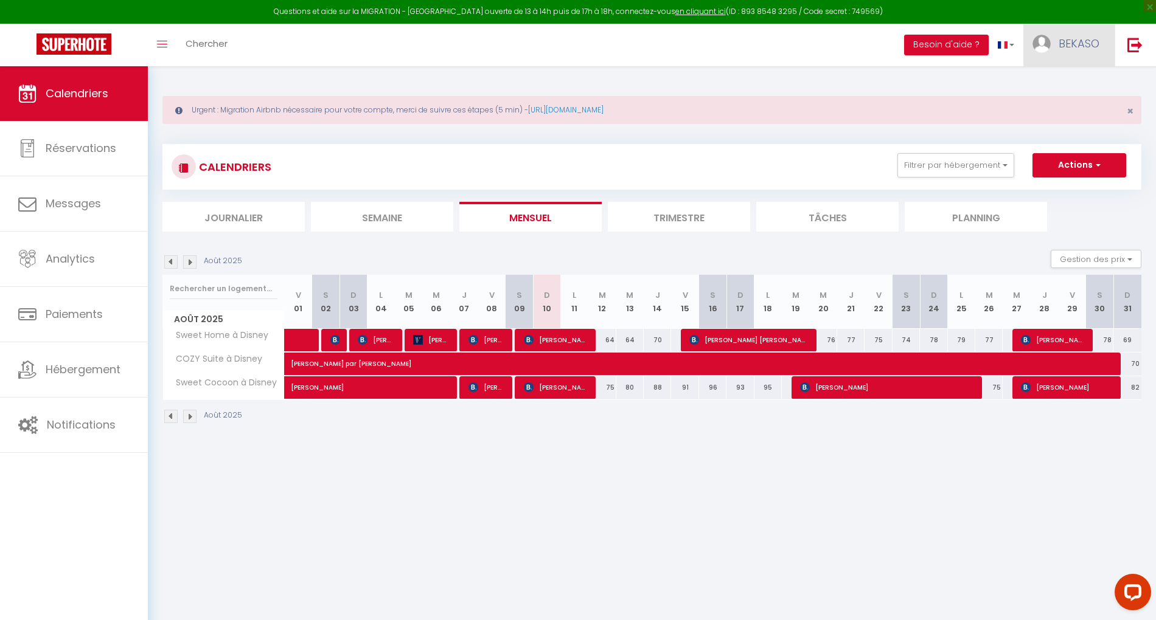
click at [1071, 39] on span "BEKASO" at bounding box center [1078, 43] width 41 height 15
click at [1067, 74] on link "Paramètres" at bounding box center [1066, 84] width 90 height 21
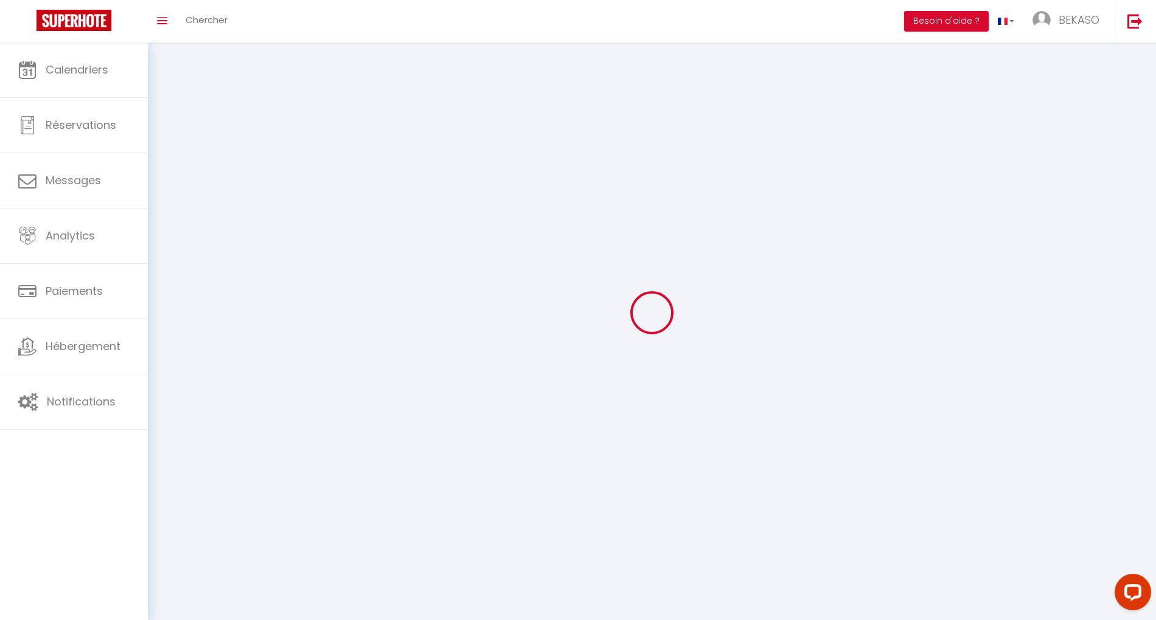
type input "BEKASO"
type input "GROUP"
type input "0605601303"
type input "[STREET_ADDRESS] 1918"
type input "94500"
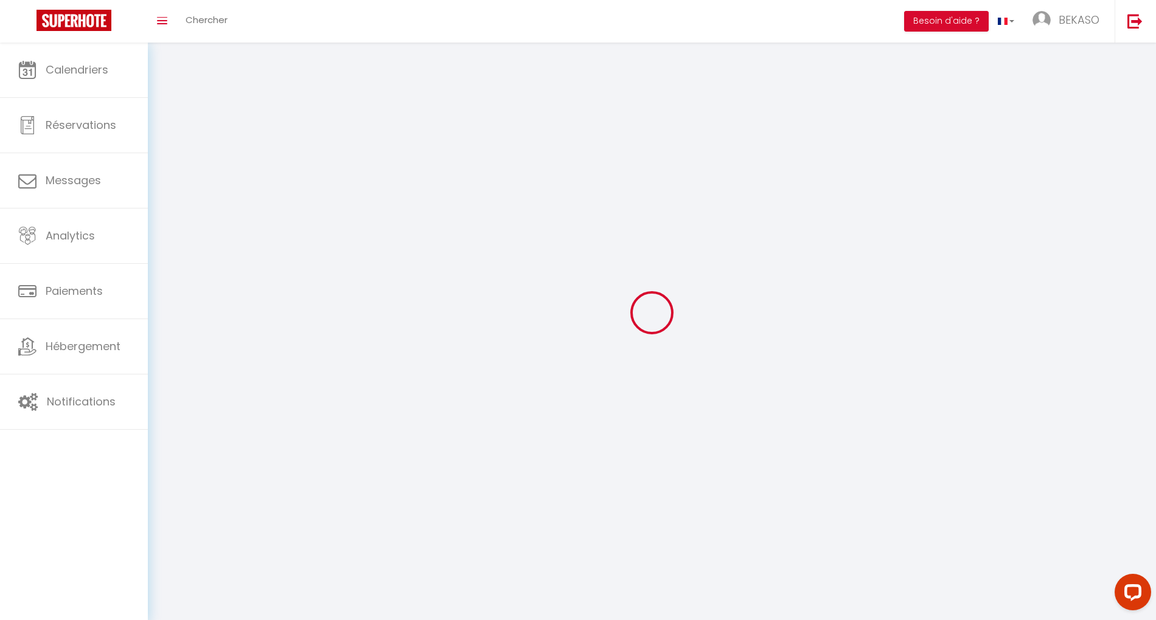
type input "[PERSON_NAME][GEOGRAPHIC_DATA]"
type input "LNNFq58fQJ6fW5XeCOpfWXfxl"
type input "NHVH0GE45c5vnrDkjeUjxfTOx"
type input "LNNFq58fQJ6fW5XeCOpfWXfxl"
type input "NHVH0GE45c5vnrDkjeUjxfTOx"
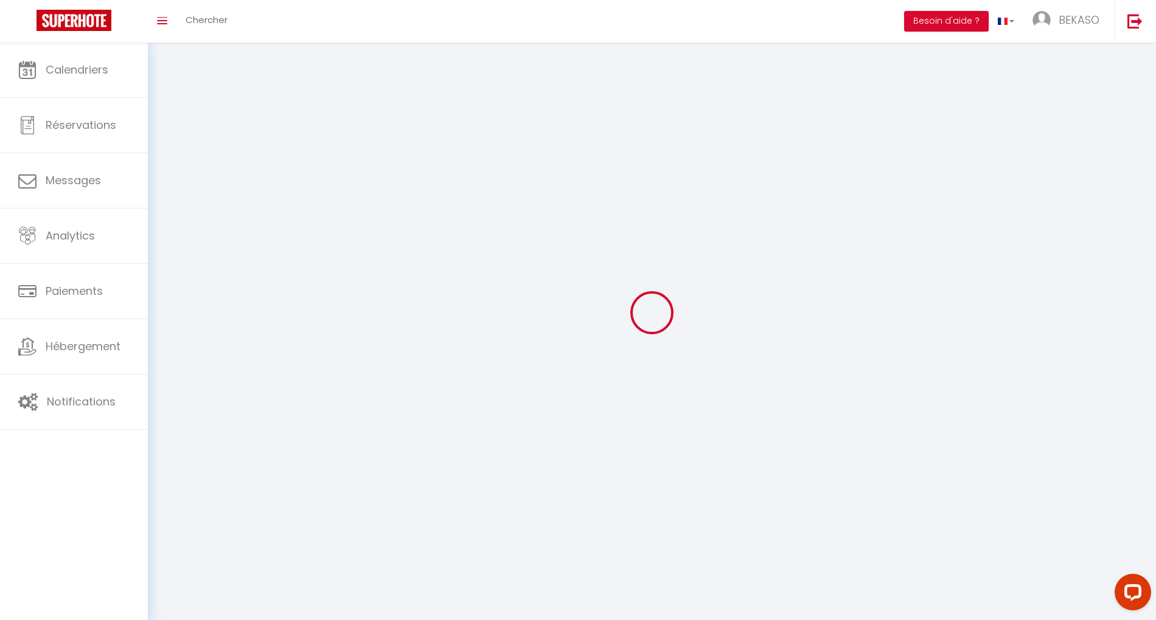
type input "https://app.superhote.com/#/get-available-rentals/NHVH0GE45c5vnrDkjeUjxfTOx"
select select "28"
select select "fr"
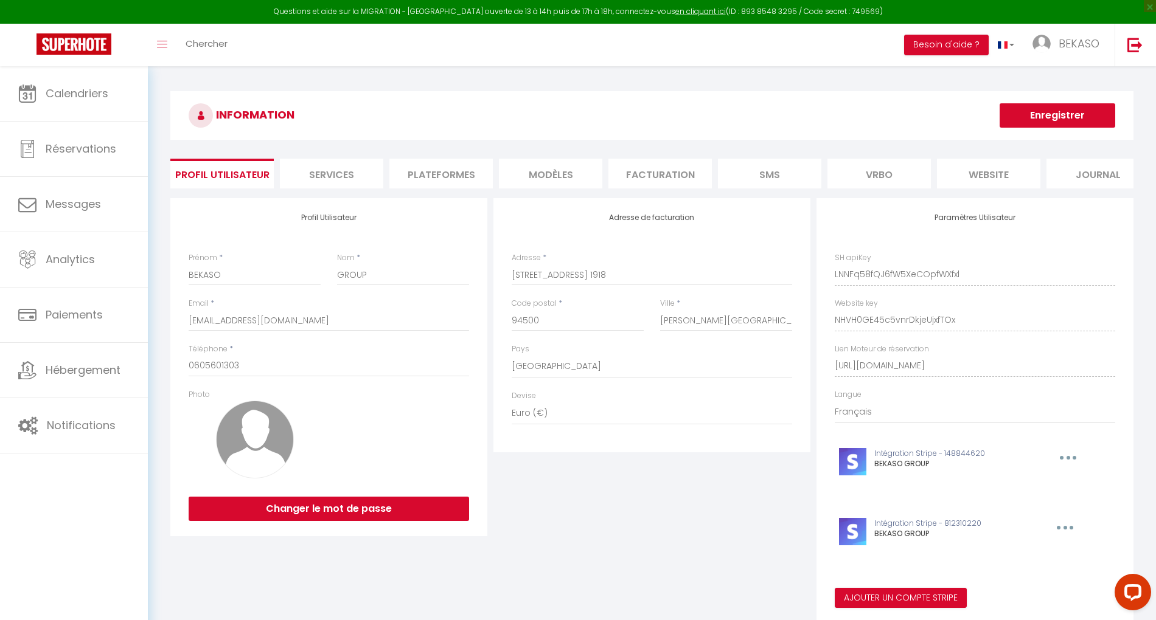
click at [415, 183] on li "Plateformes" at bounding box center [440, 174] width 103 height 30
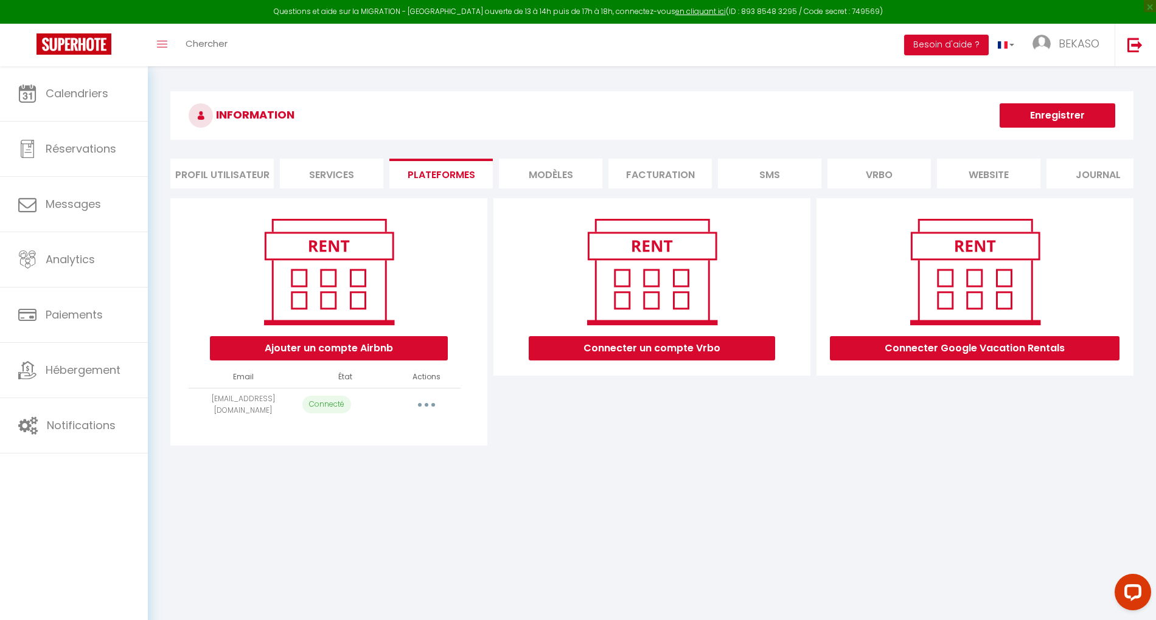
click at [423, 415] on button "button" at bounding box center [426, 404] width 34 height 19
click at [358, 356] on button "Ajouter un compte Airbnb" at bounding box center [329, 348] width 238 height 24
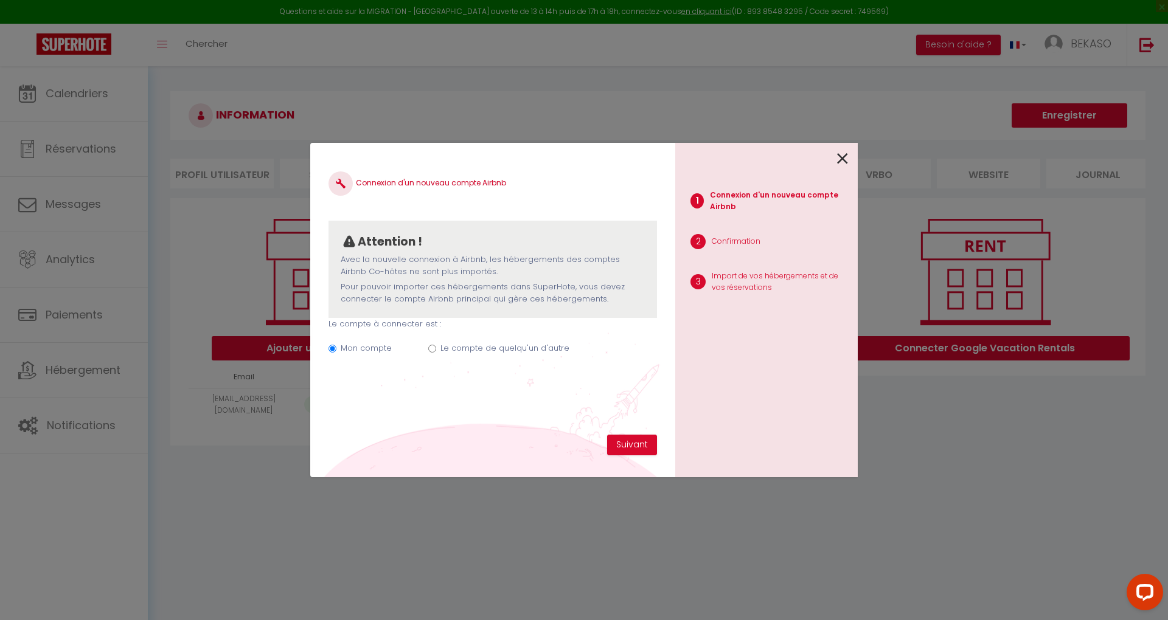
click at [846, 158] on icon at bounding box center [842, 159] width 11 height 18
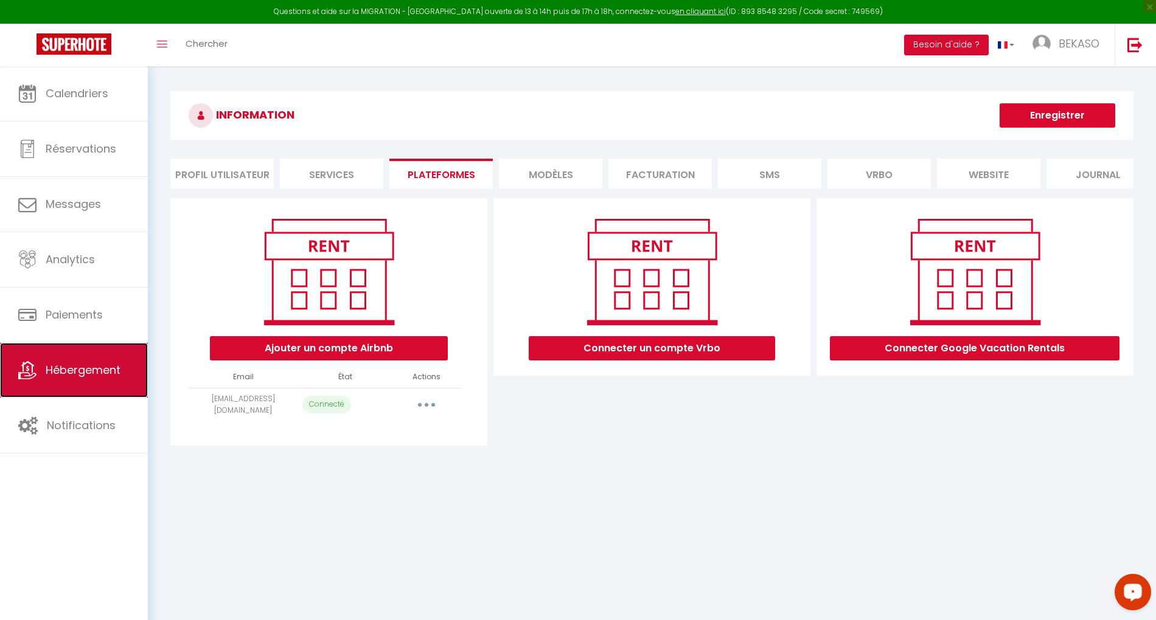
click at [116, 372] on span "Hébergement" at bounding box center [83, 370] width 75 height 15
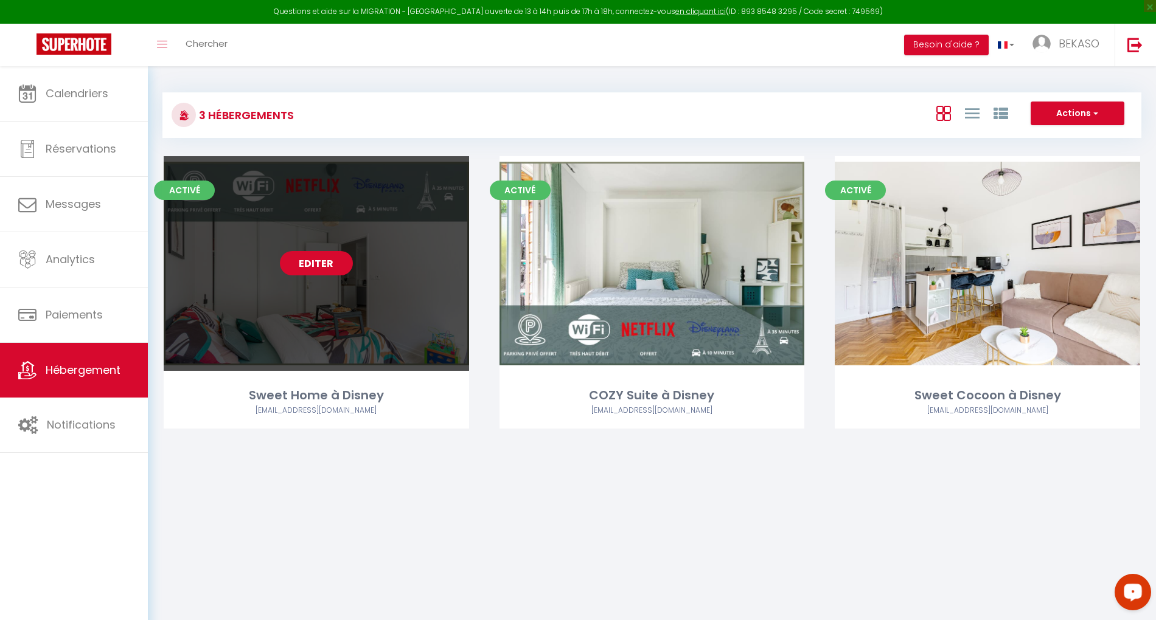
click at [313, 264] on link "Editer" at bounding box center [316, 263] width 73 height 24
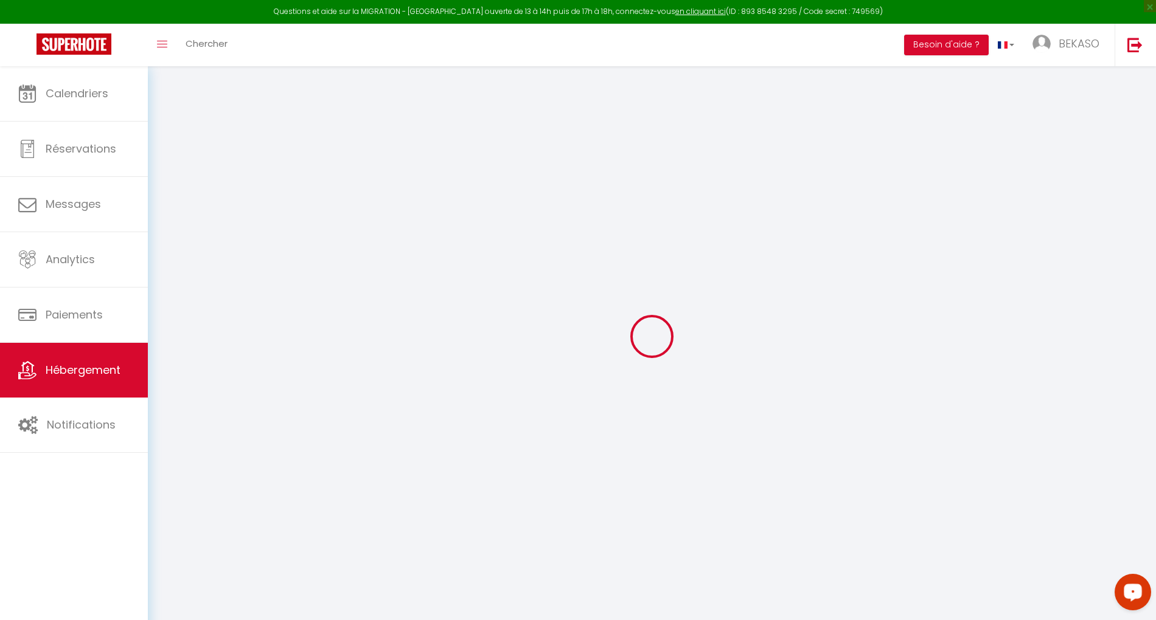
checkbox input "false"
select select "16:00"
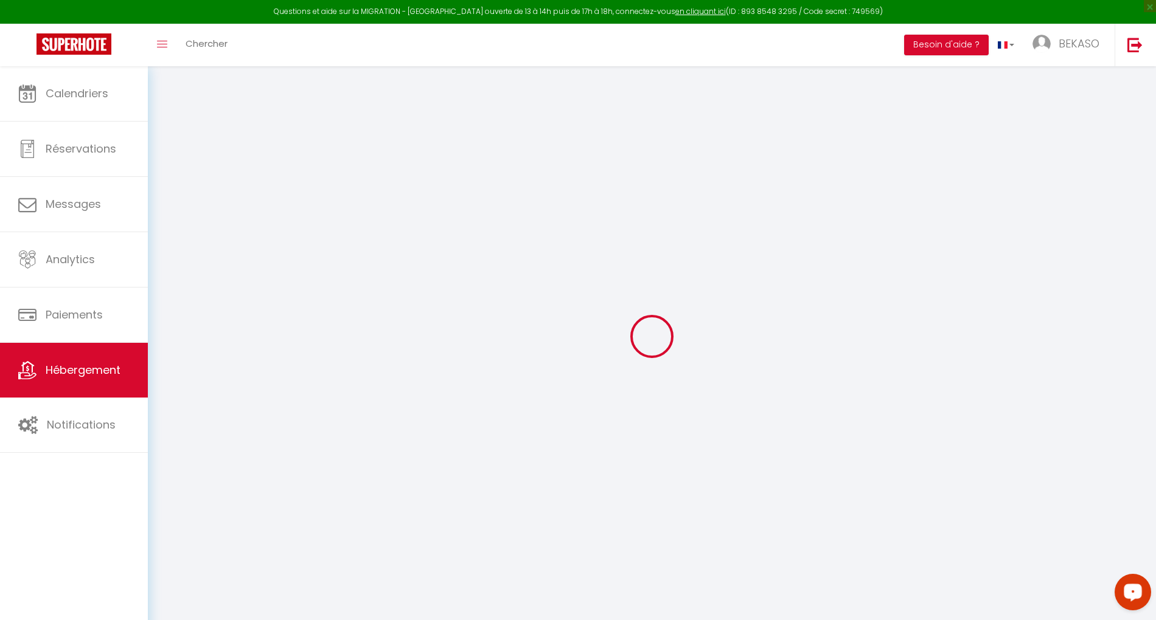
select select
select select "11:00"
select select "30"
select select "120"
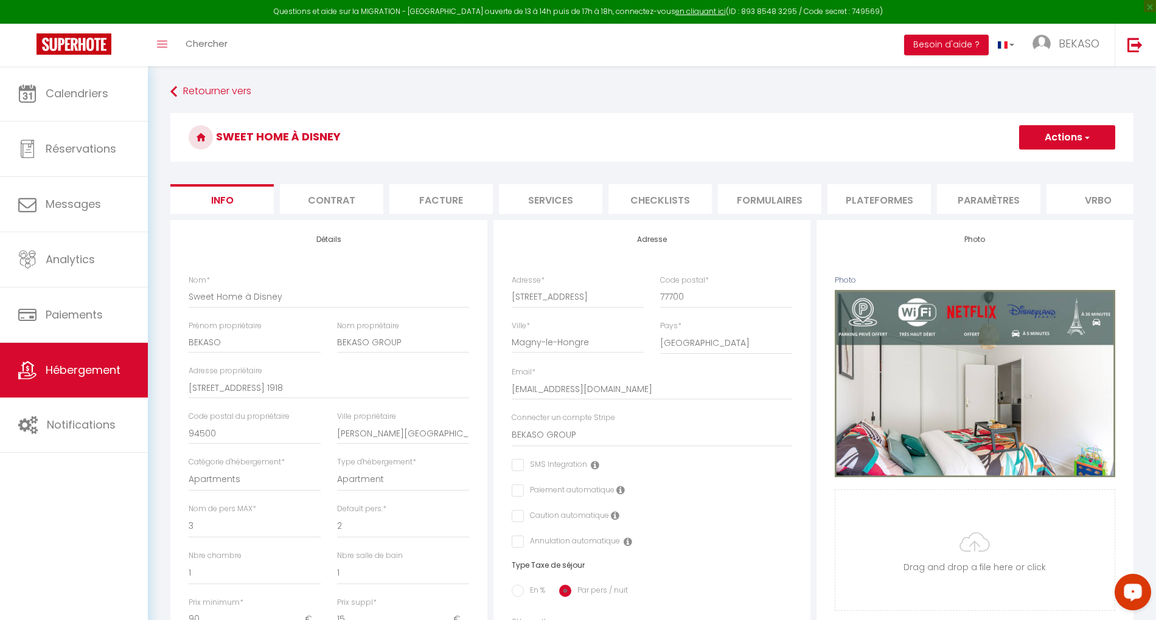
click at [874, 198] on li "Plateformes" at bounding box center [878, 199] width 103 height 30
select select
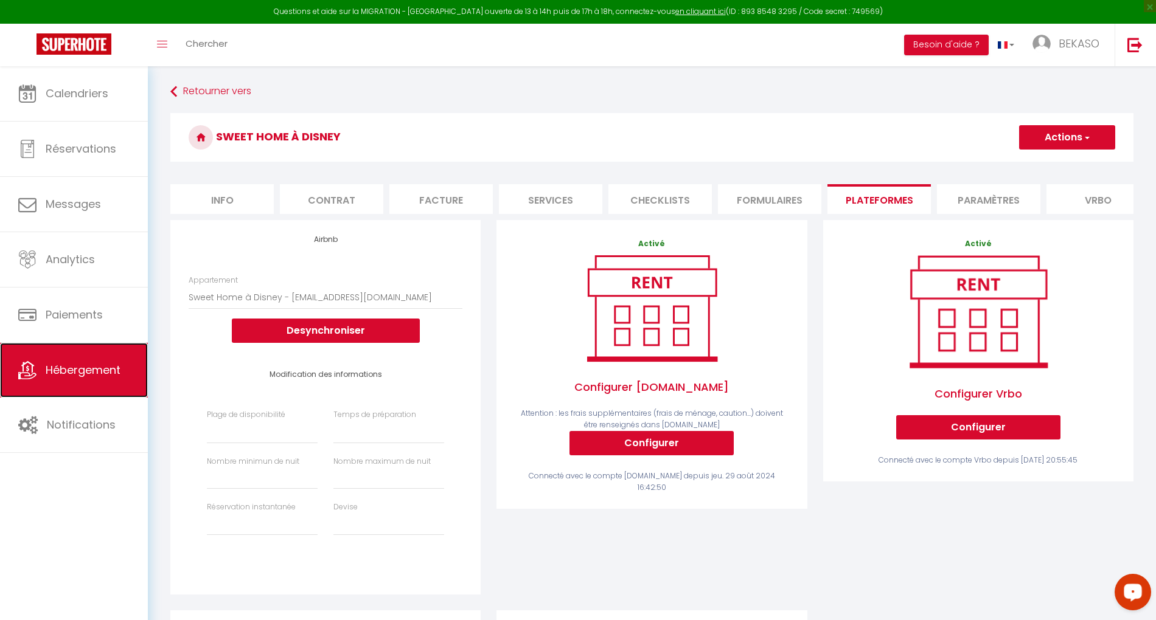
click at [77, 376] on span "Hébergement" at bounding box center [83, 370] width 75 height 15
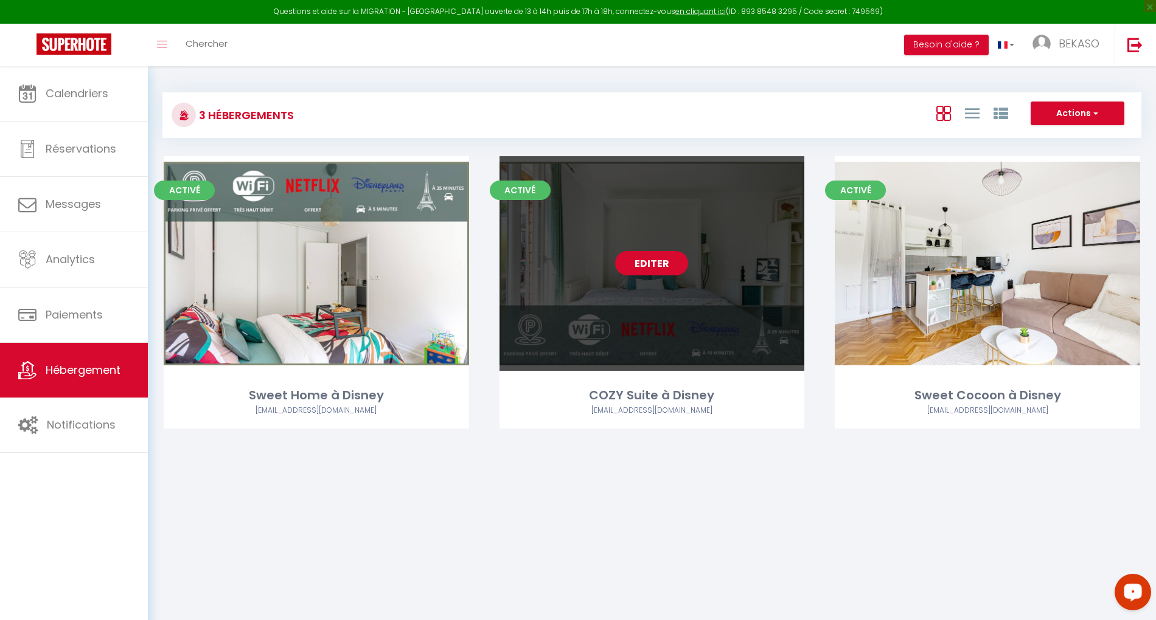
click at [667, 260] on link "Editer" at bounding box center [651, 263] width 73 height 24
click at [657, 268] on link "Editer" at bounding box center [651, 263] width 73 height 24
select select "3"
select select "2"
select select "1"
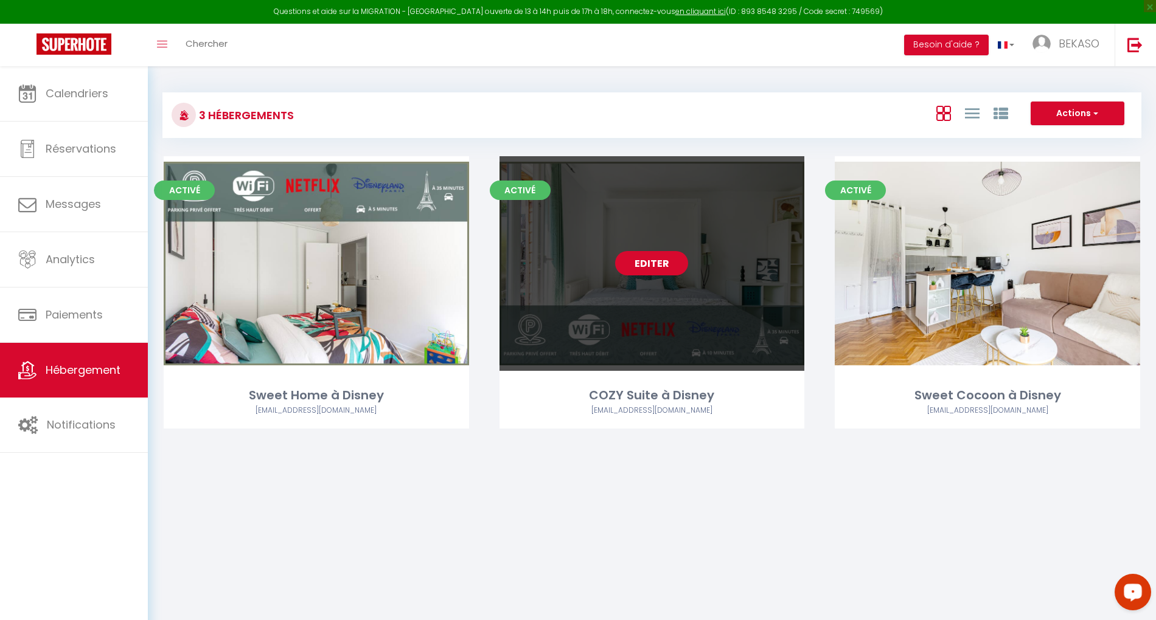
select select "1"
select select
select select "28"
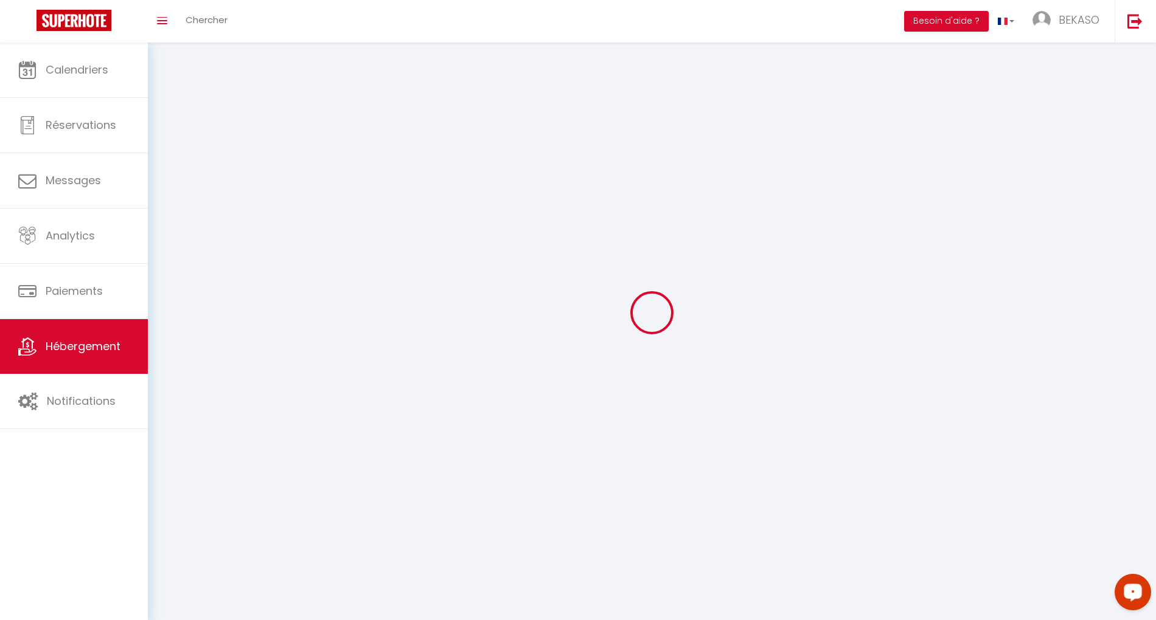
select select
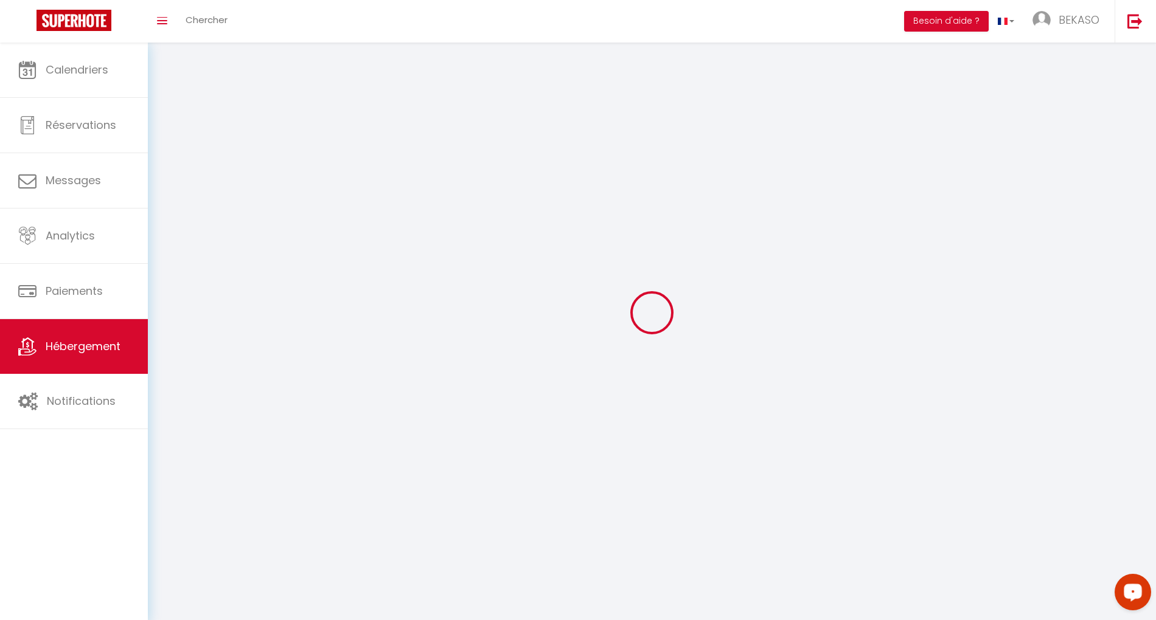
select select
checkbox input "false"
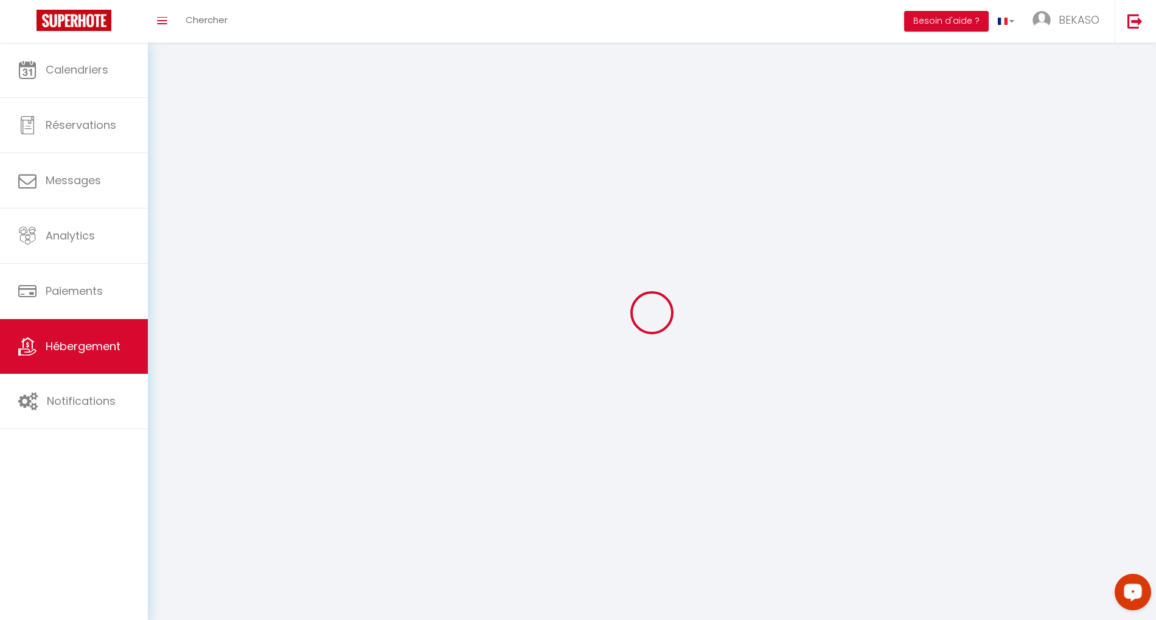
select select
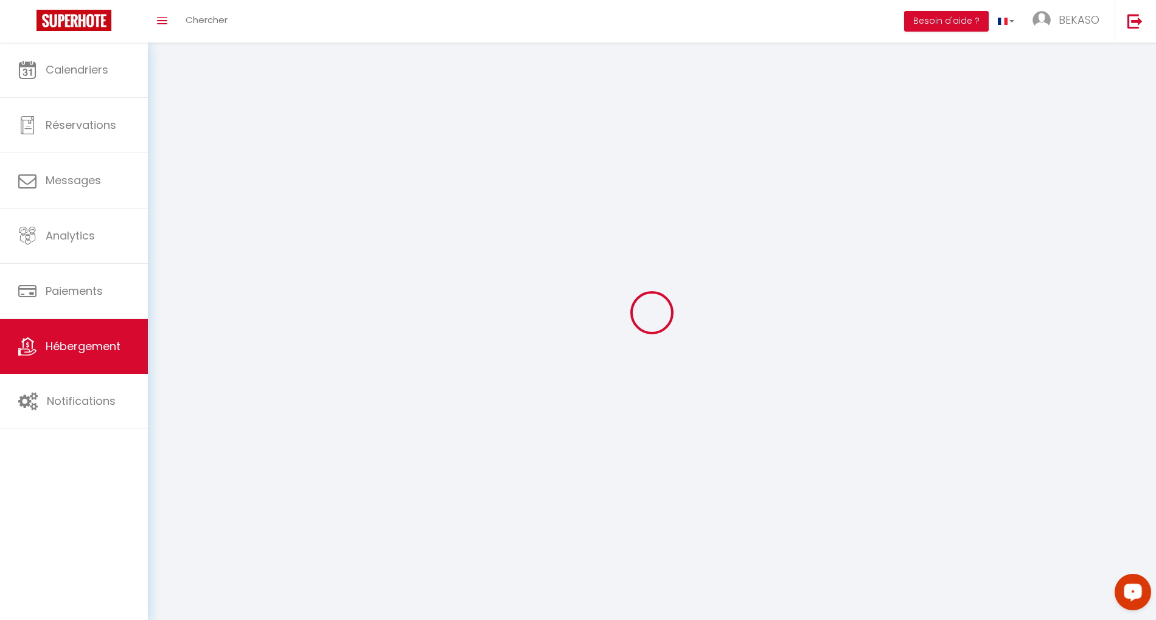
select select
checkbox input "false"
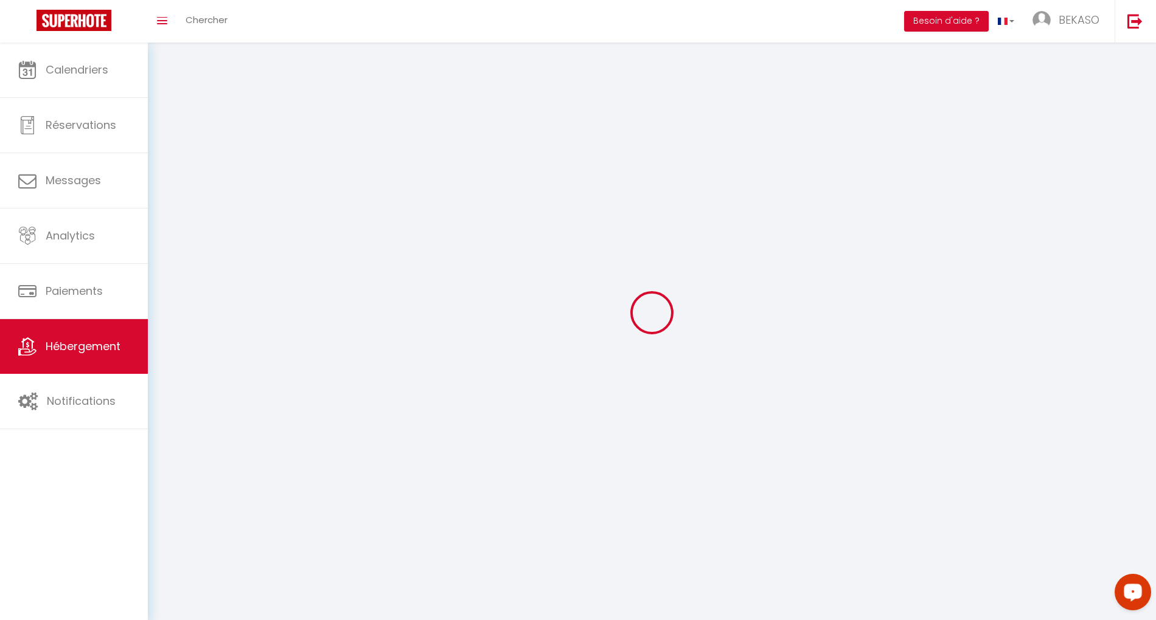
checkbox input "false"
select select
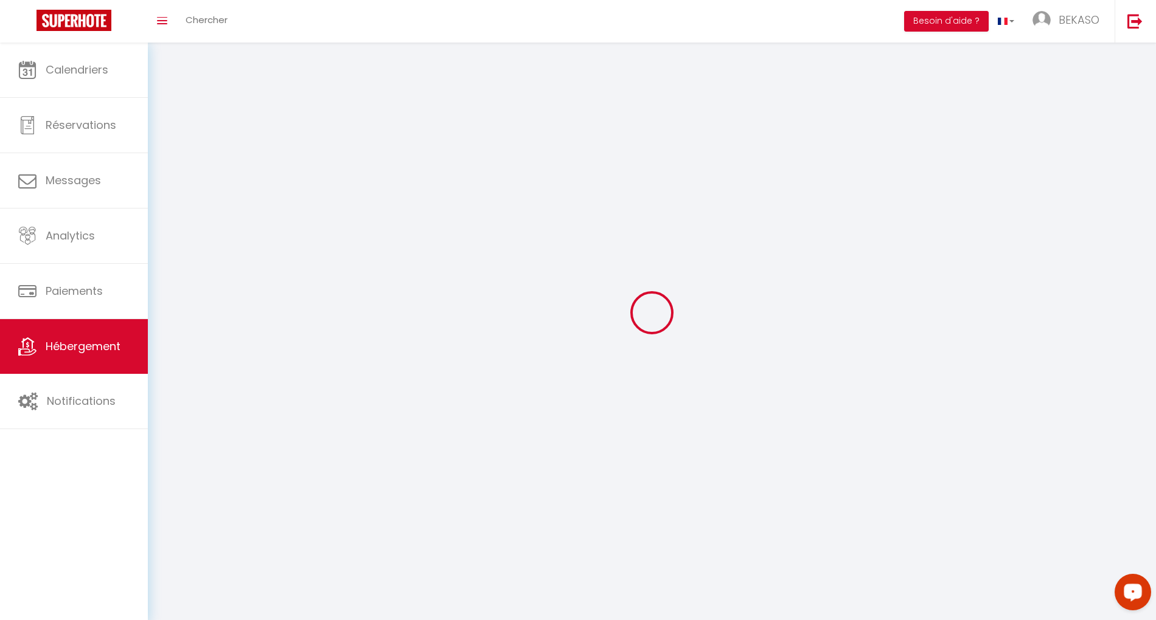
select select
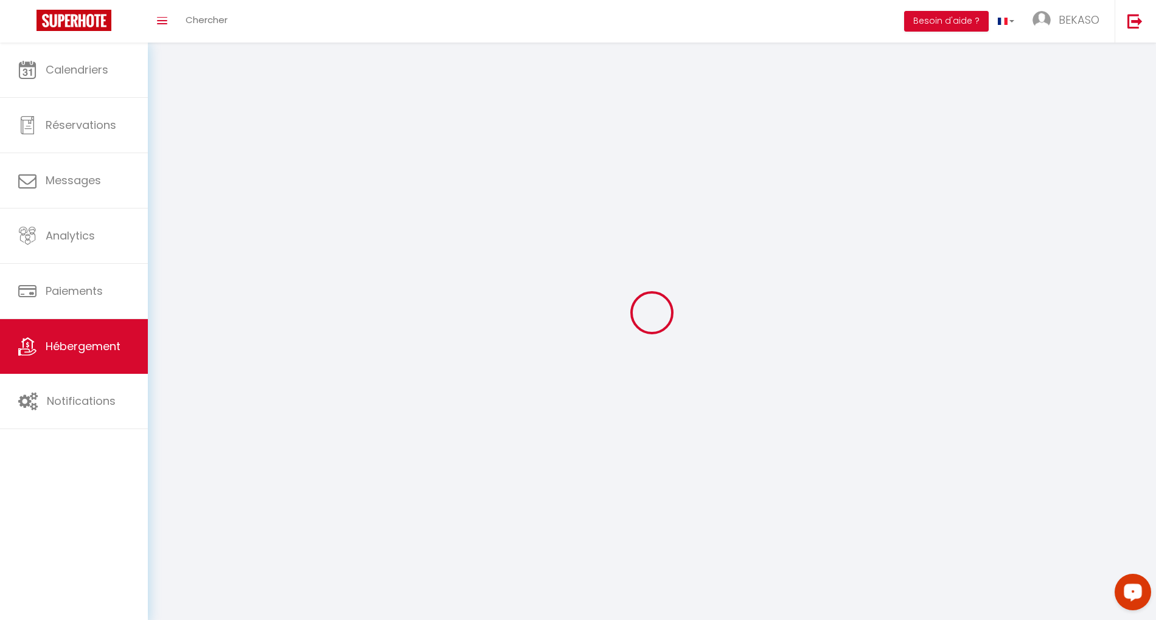
checkbox input "false"
select select
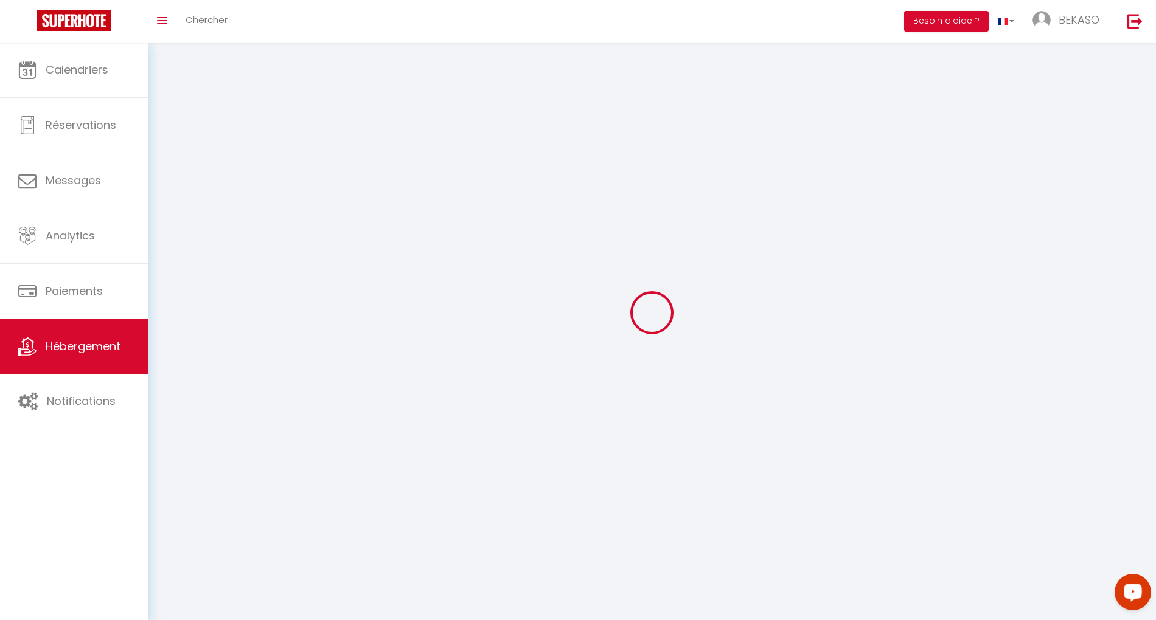
select select
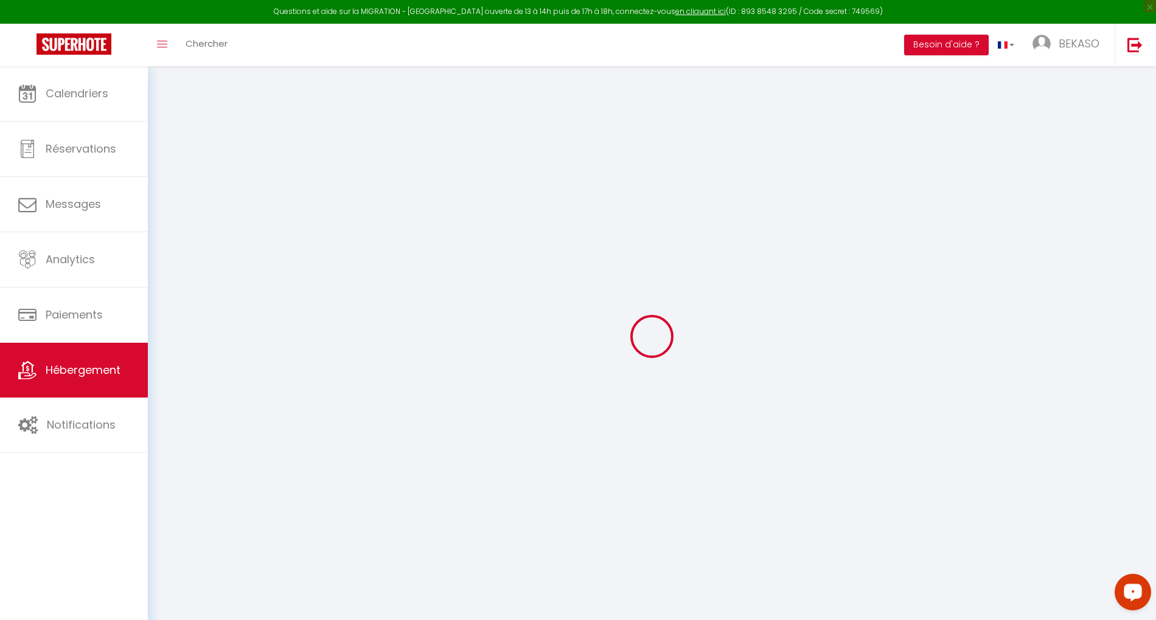
select select
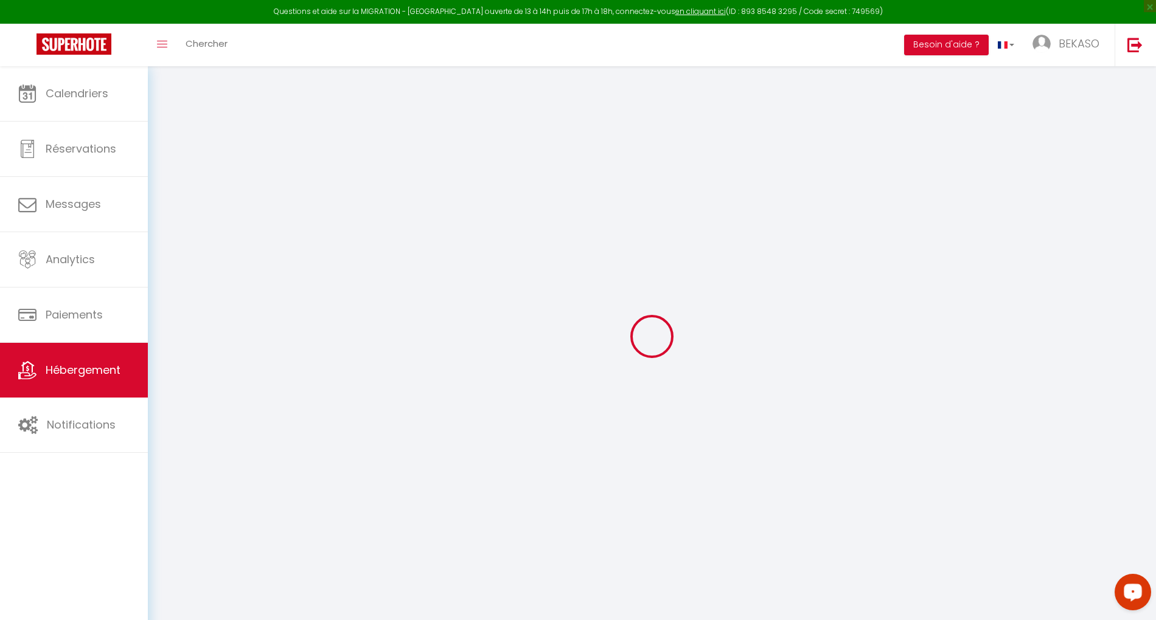
select select
checkbox input "false"
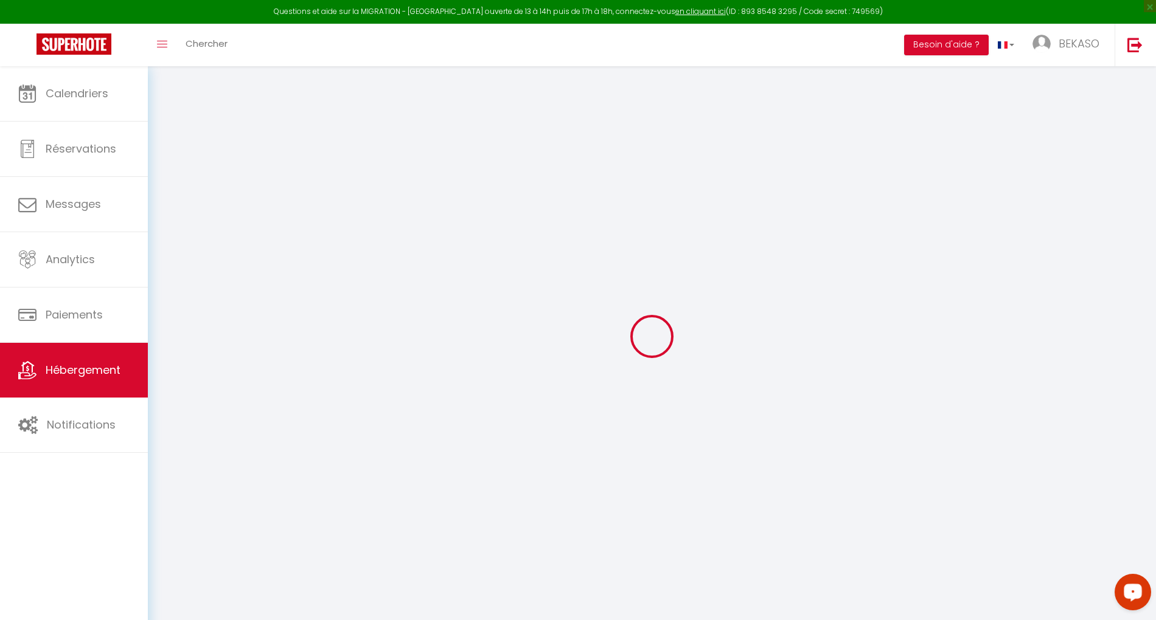
select select
type input "COZY Suite à Disney"
type input "BEKASO"
type input "GROUP"
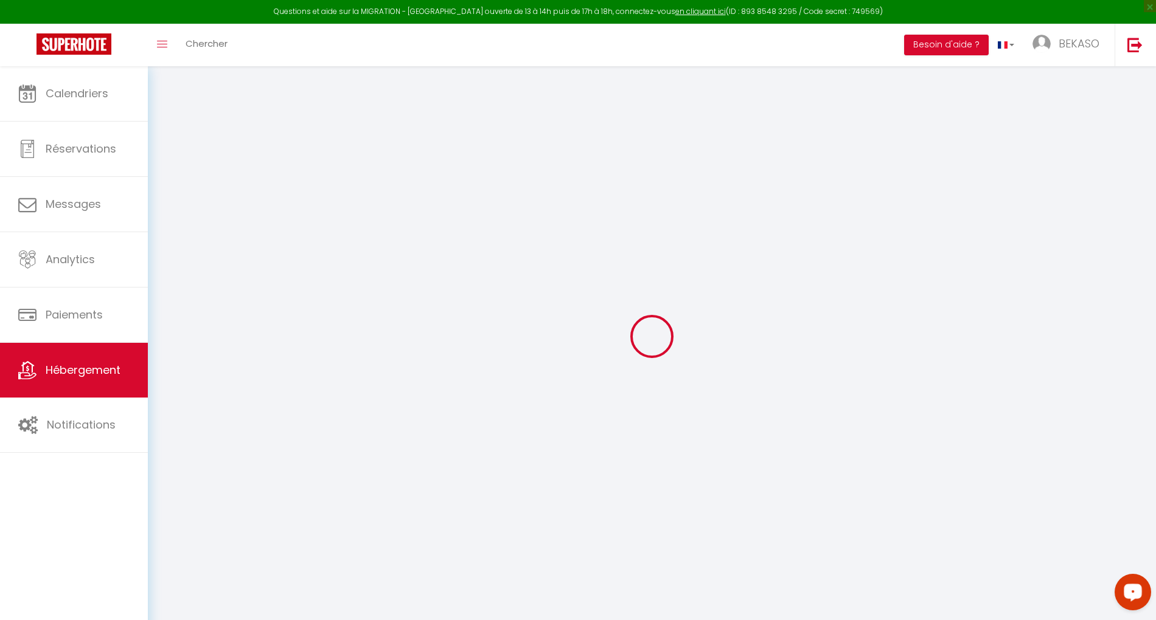
type input "[STREET_ADDRESS] 1918"
type input "94500"
type input "[PERSON_NAME][GEOGRAPHIC_DATA]"
type input "90"
type input "15"
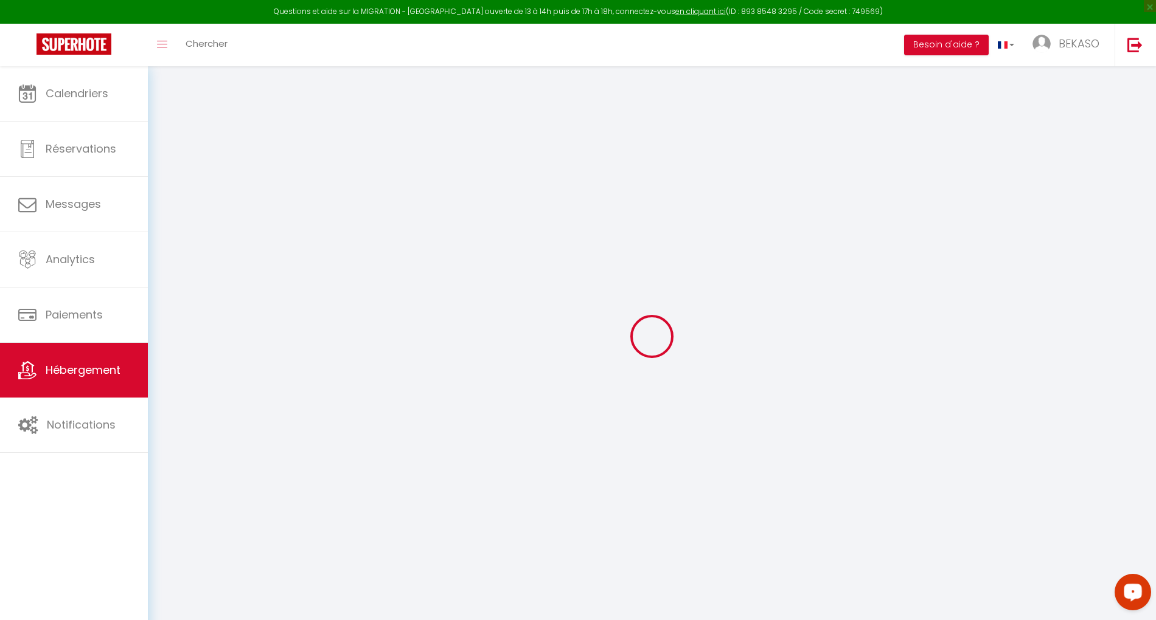
type input "50"
type input "2.00"
type input "300"
type input "10"
select select
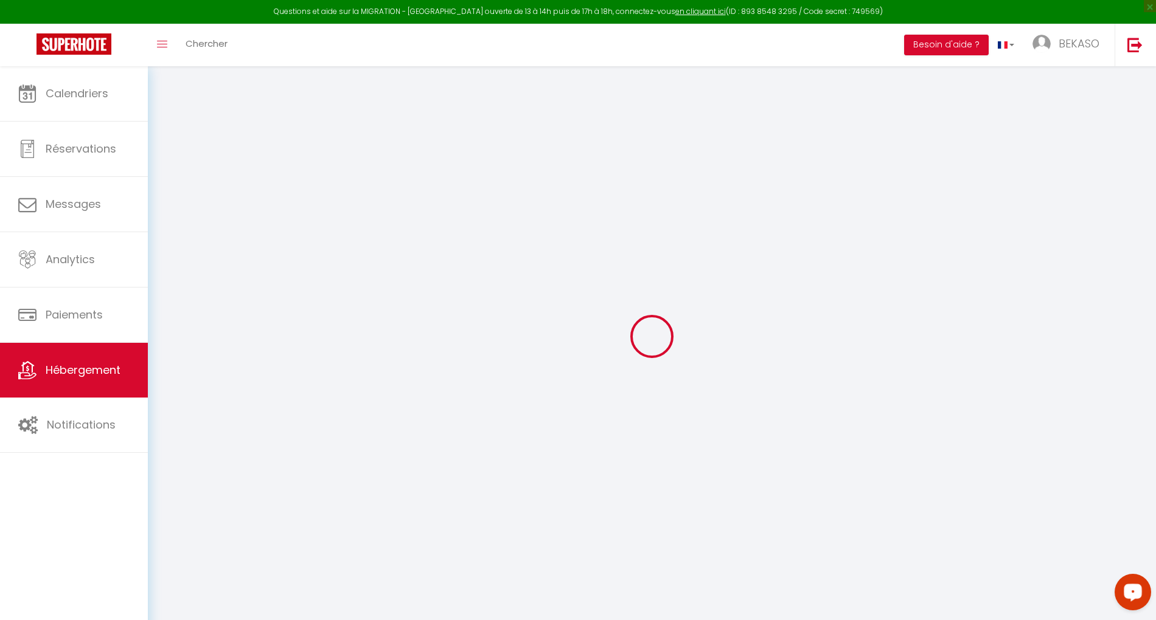
select select
type input "[STREET_ADDRESS][PERSON_NAME]"
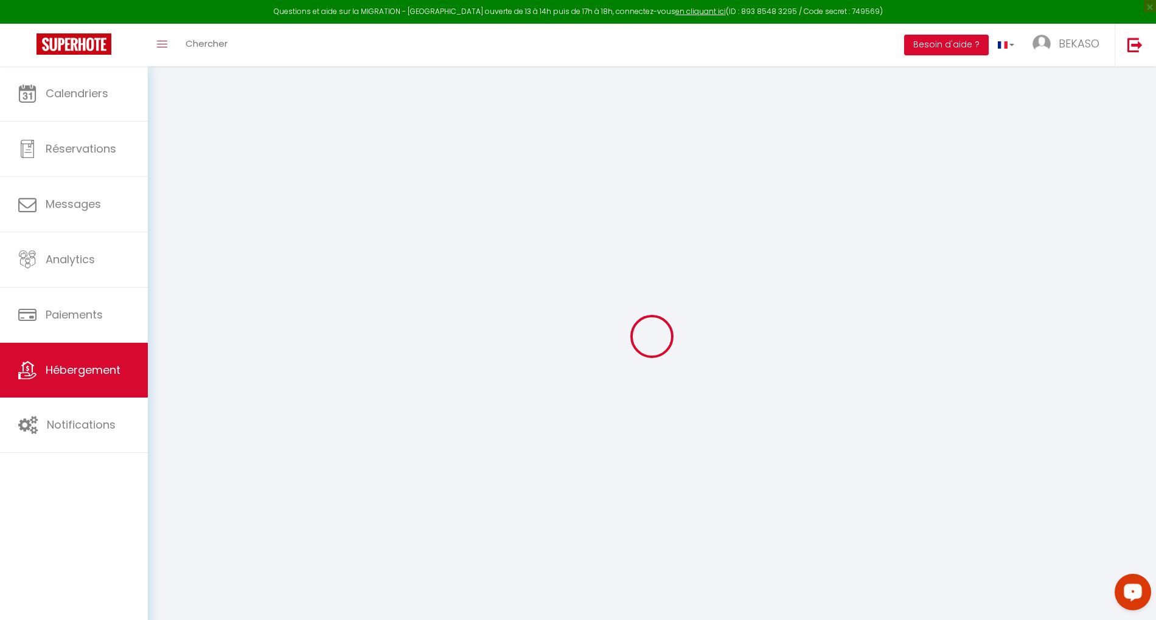
type input "77700"
type input "Serris"
type input "[EMAIL_ADDRESS][DOMAIN_NAME]"
select select "10380"
checkbox input "false"
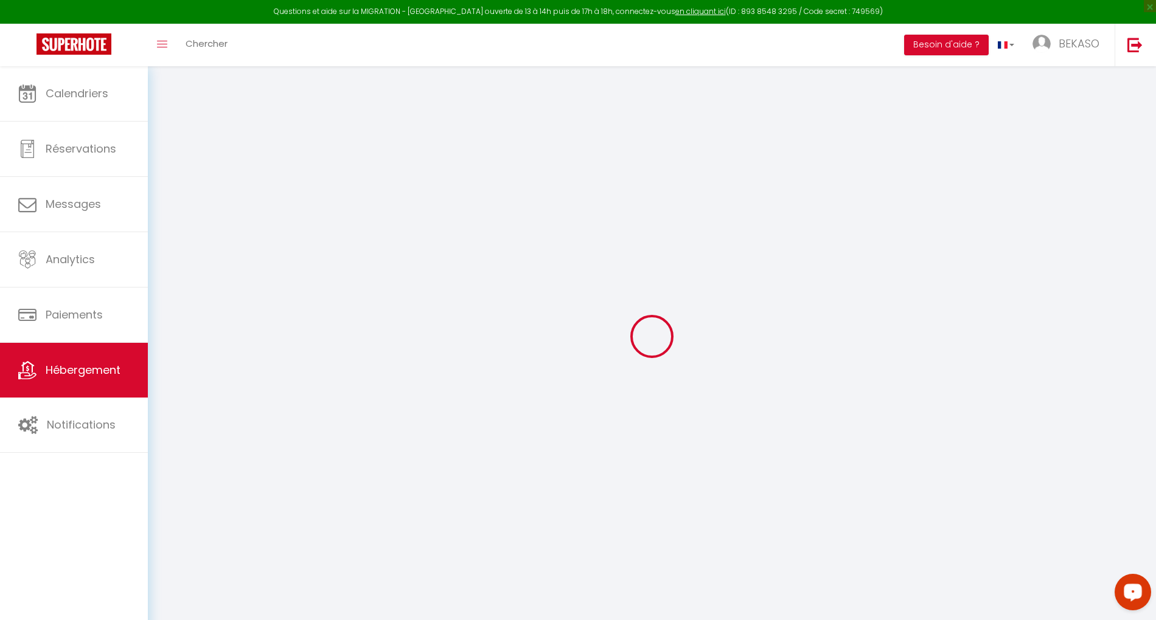
checkbox input "false"
type input "0"
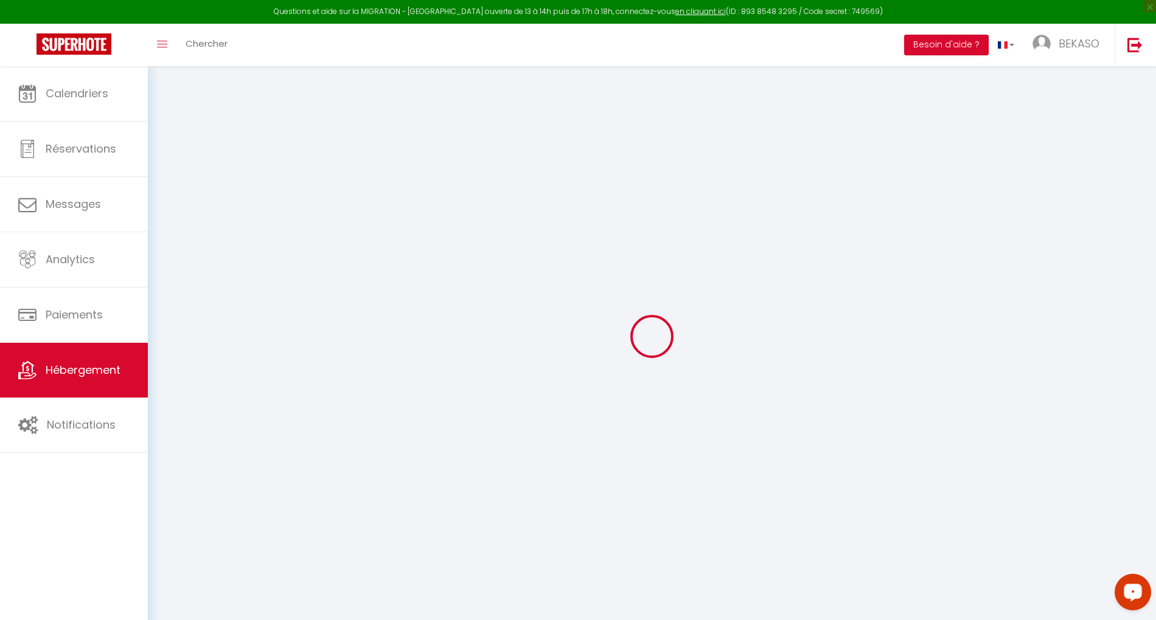
type input "0"
select select
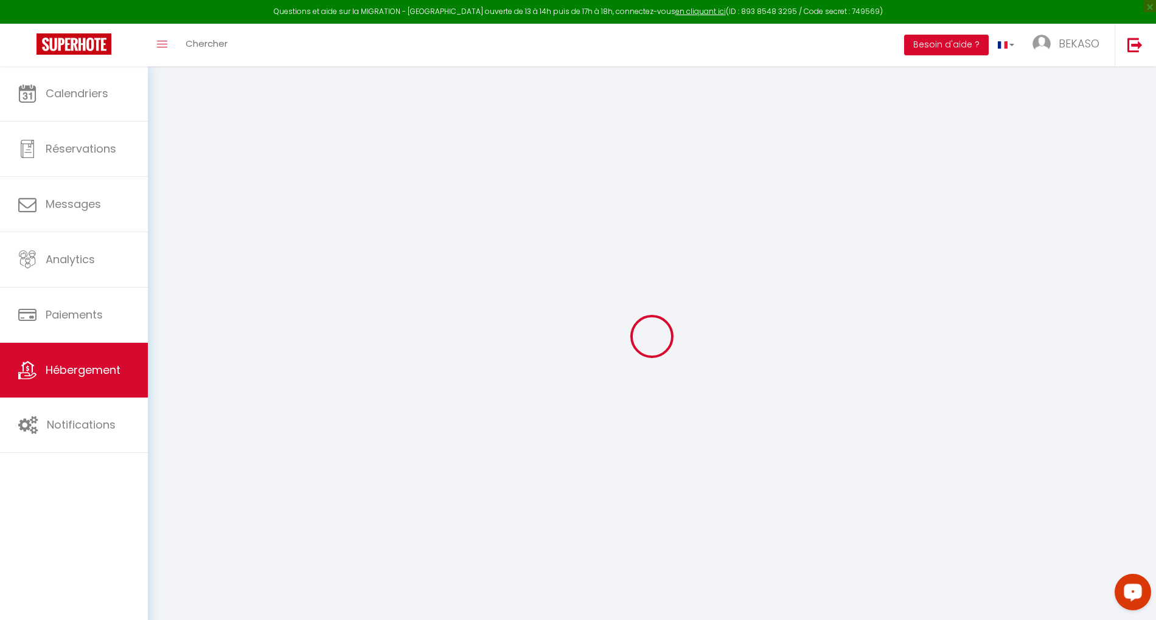
select select
checkbox input "false"
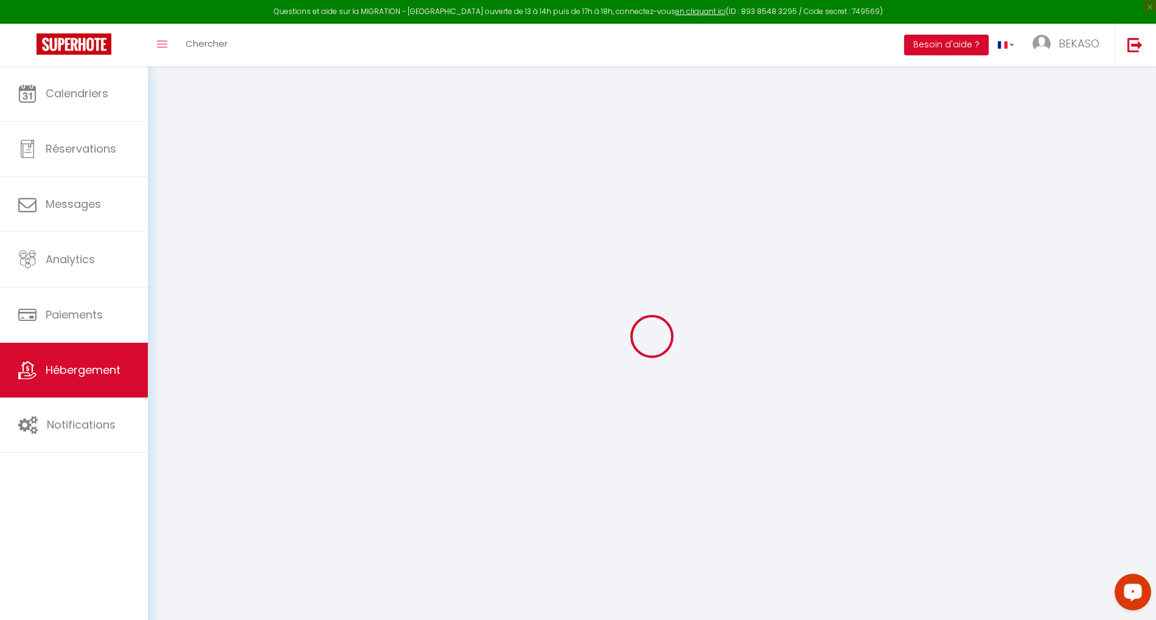
checkbox input "false"
select select
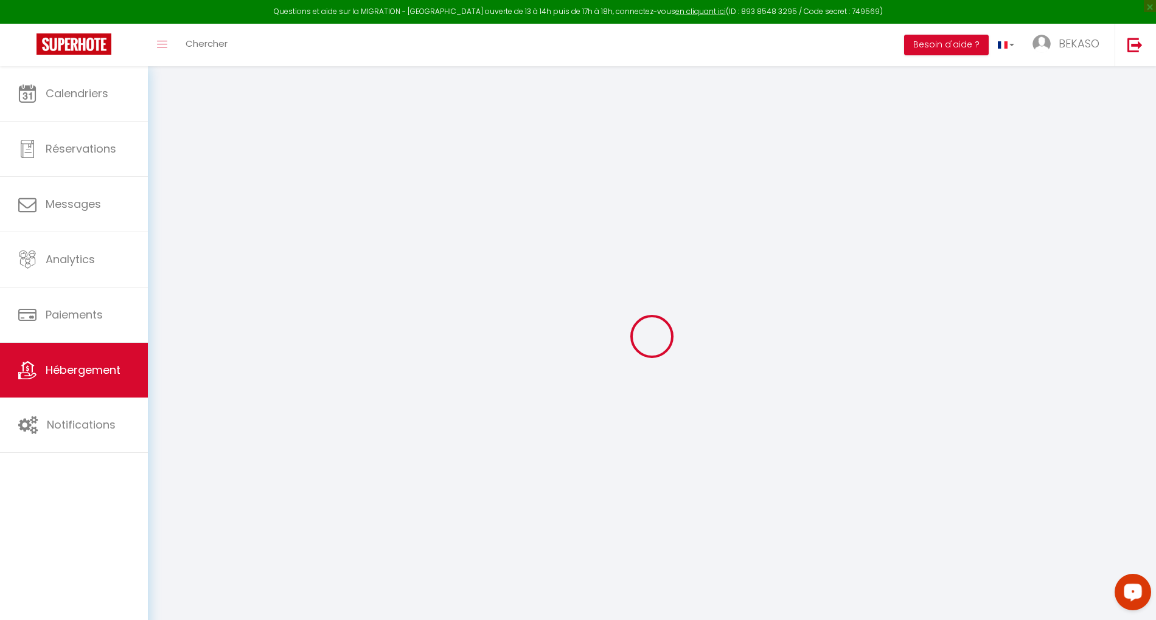
select select
checkbox input "false"
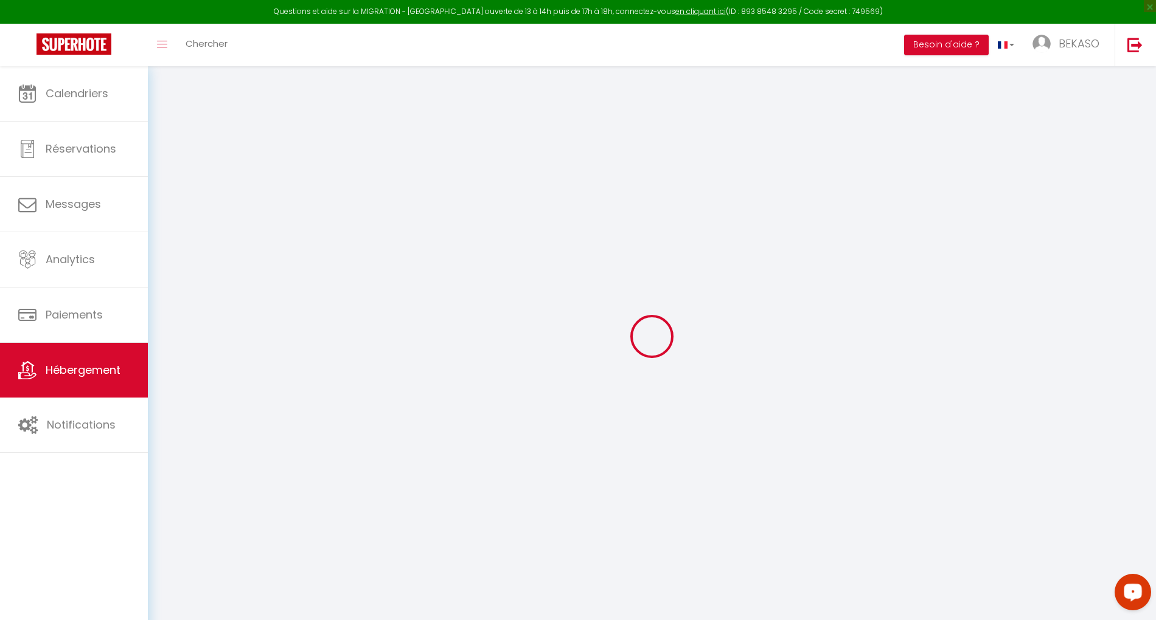
checkbox input "false"
select select "16:00"
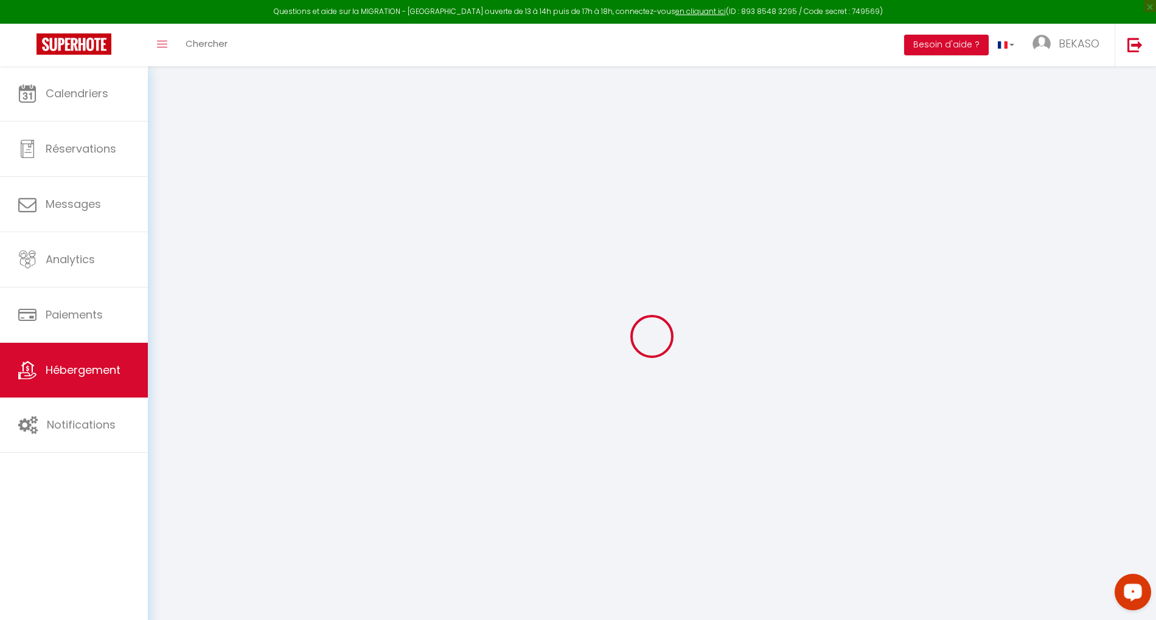
select select
select select "11:00"
select select "30"
select select "120"
select select
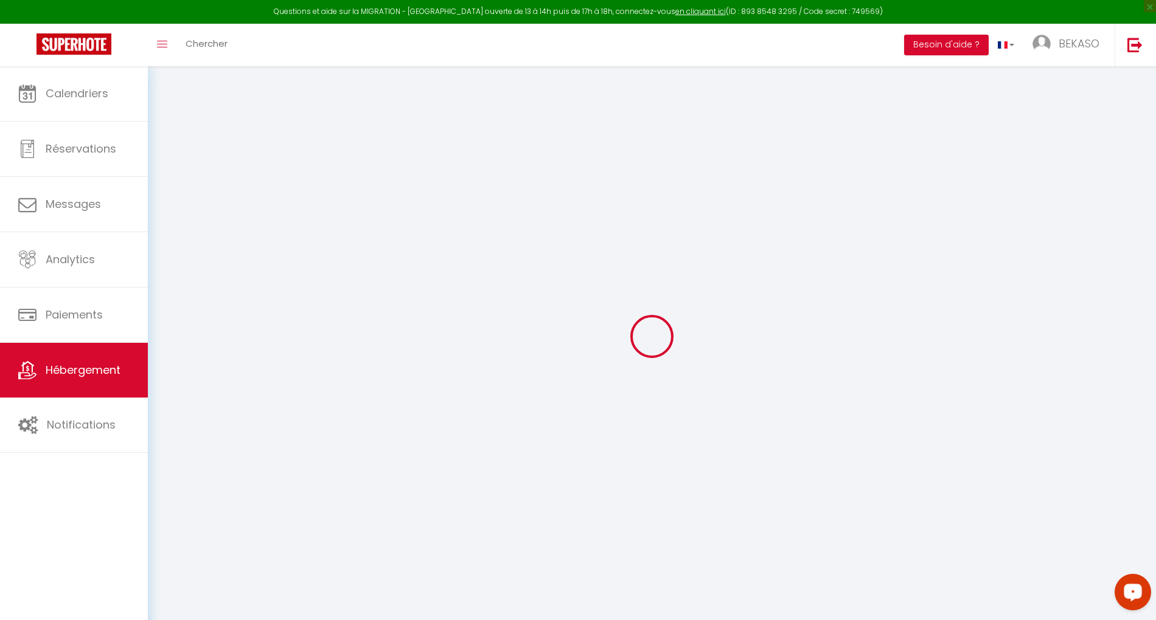
checkbox input "false"
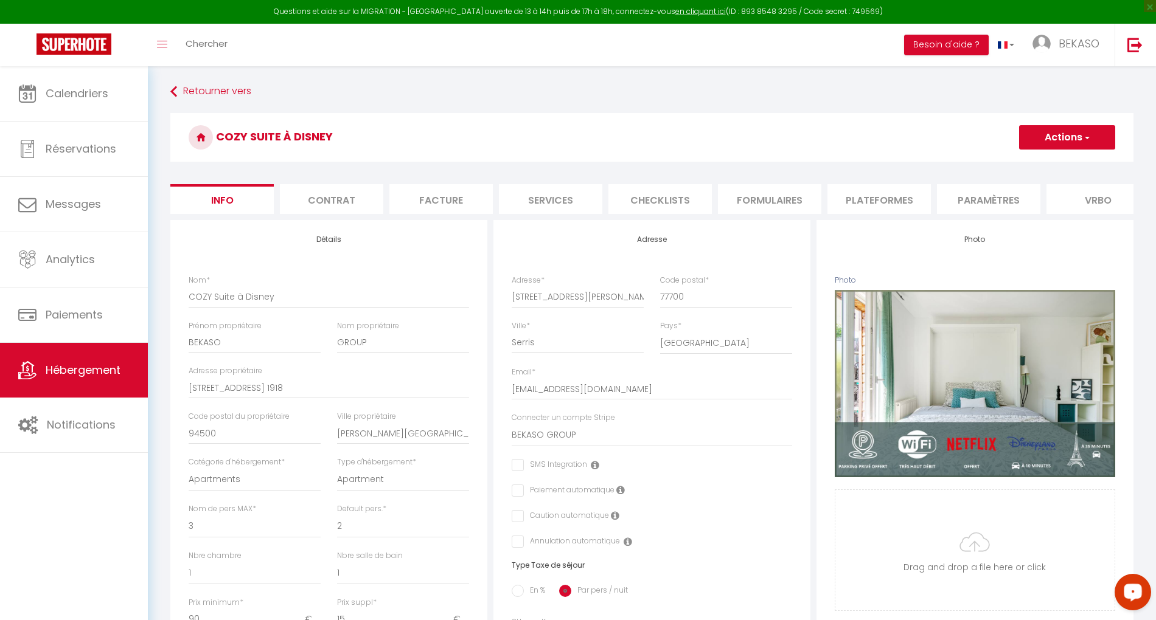
click at [851, 196] on li "Plateformes" at bounding box center [878, 199] width 103 height 30
select select
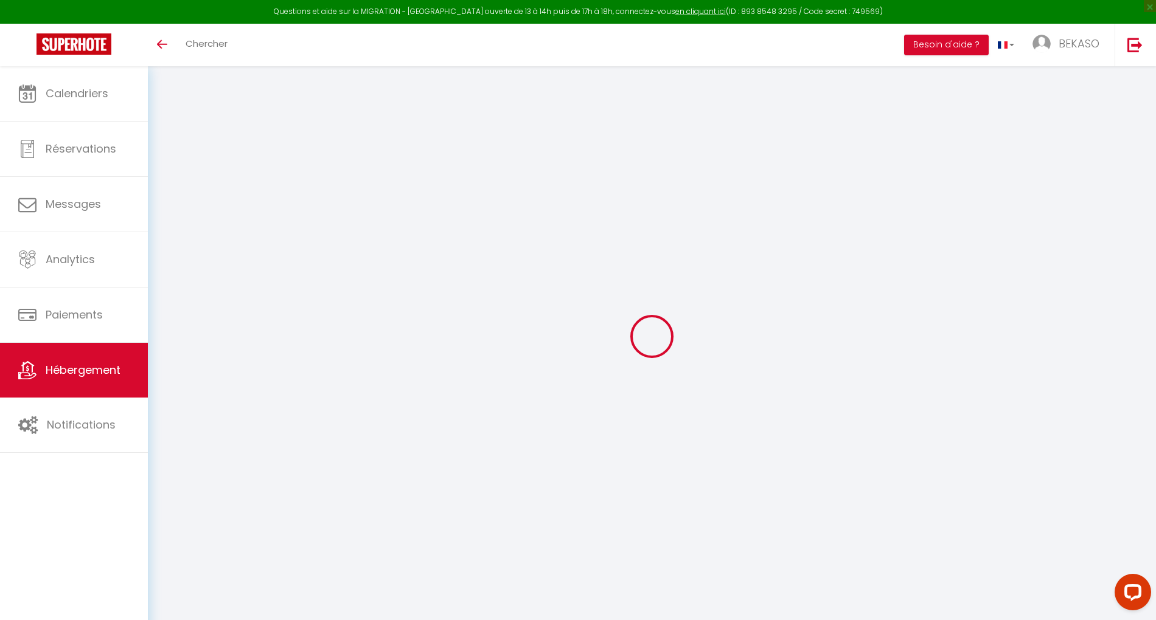
select select "6338-1226715876680167441"
select select "365"
select select "EUR"
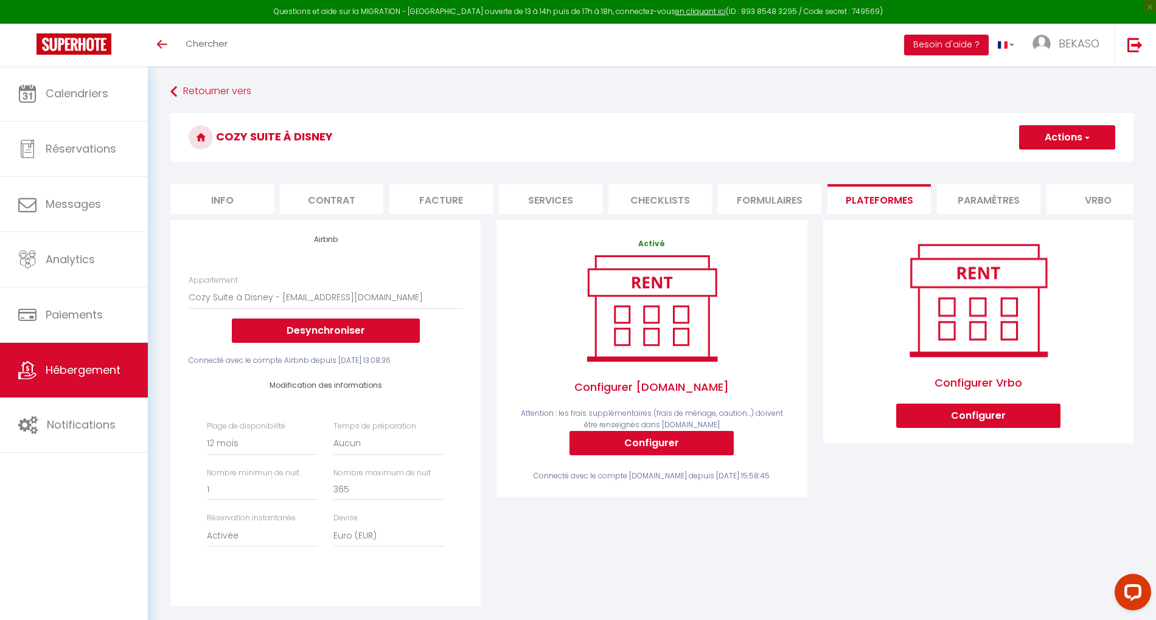
click at [69, 365] on span "Hébergement" at bounding box center [83, 370] width 75 height 15
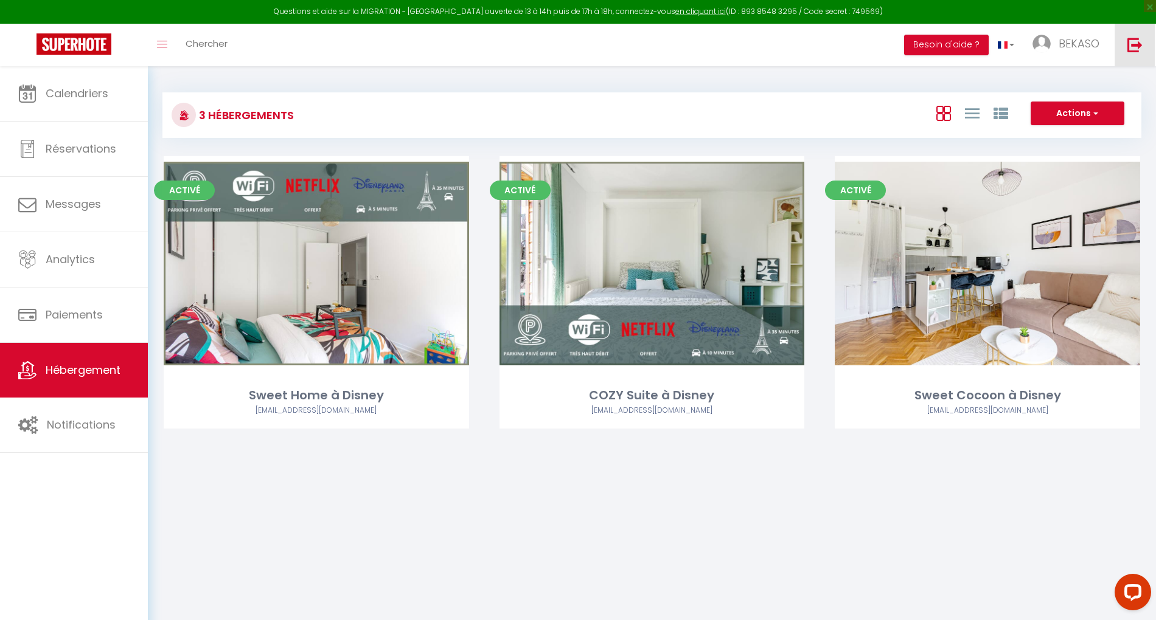
click at [1134, 45] on img at bounding box center [1134, 44] width 15 height 15
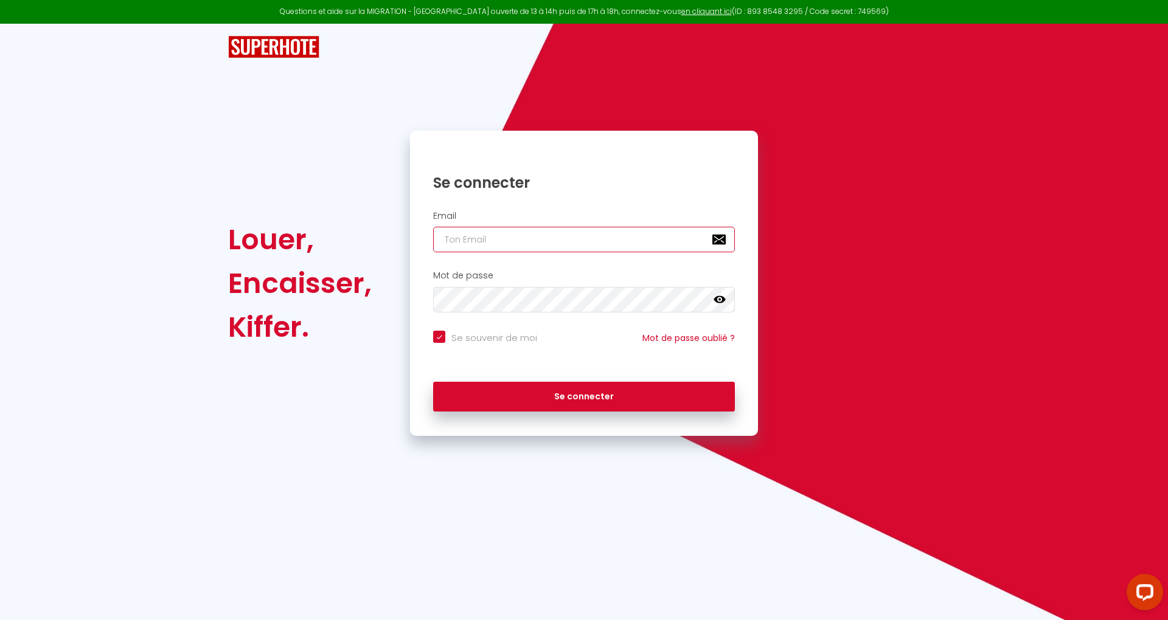
click at [532, 244] on input "email" at bounding box center [584, 240] width 302 height 26
paste input "[EMAIL_ADDRESS][DOMAIN_NAME]"
type input "[EMAIL_ADDRESS][DOMAIN_NAME]"
checkbox input "true"
type input "[EMAIL_ADDRESS][DOMAIN_NAME]"
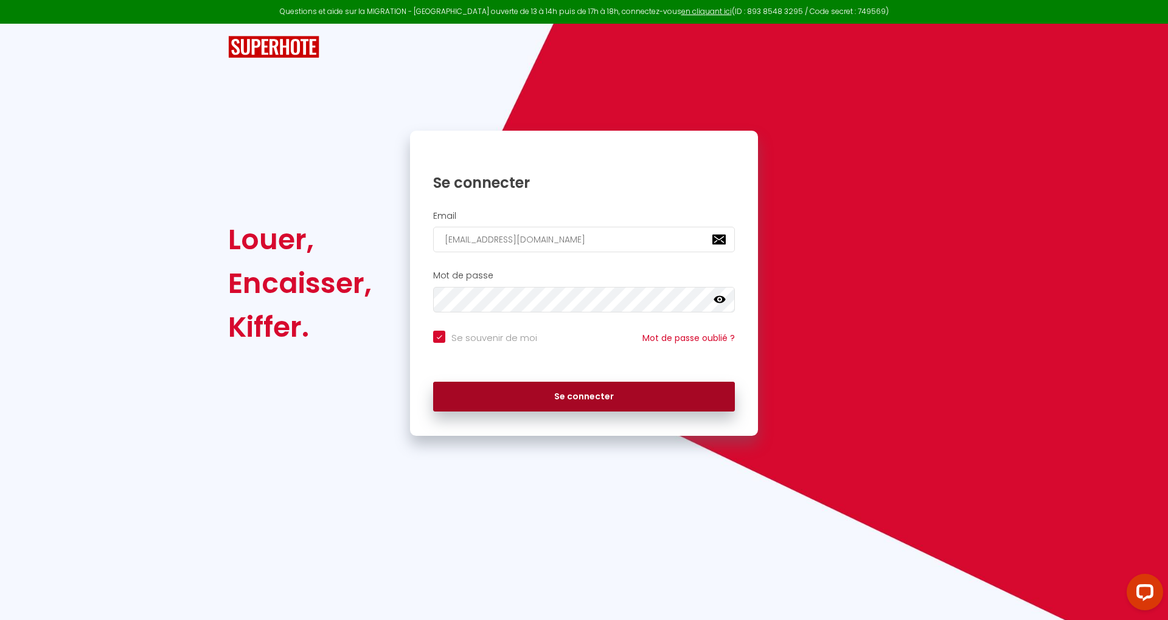
click at [679, 395] on button "Se connecter" at bounding box center [584, 397] width 302 height 30
checkbox input "true"
